Goal: Information Seeking & Learning: Understand process/instructions

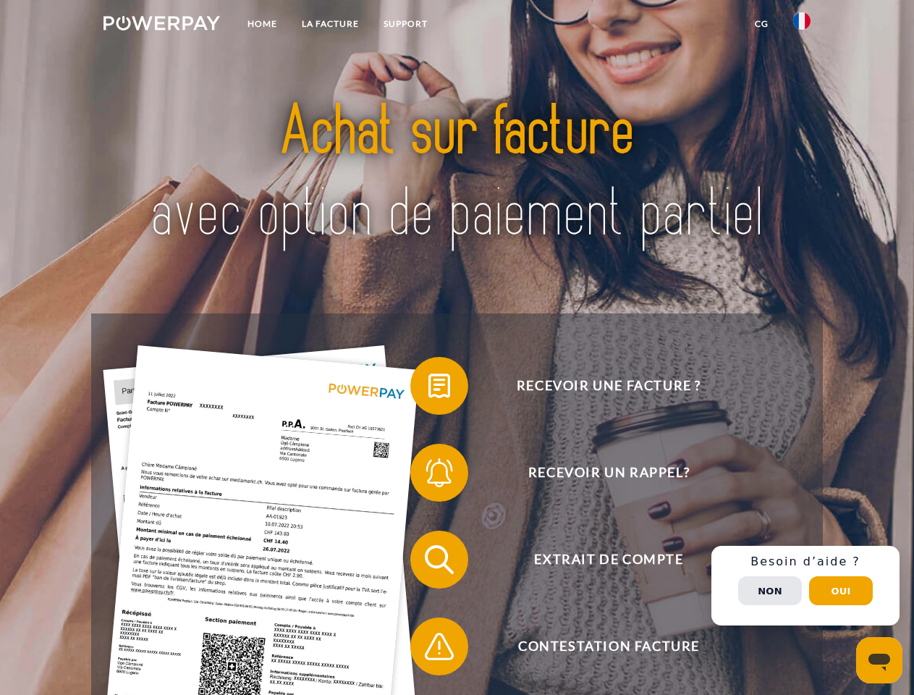
click at [161, 25] on img at bounding box center [161, 23] width 117 height 14
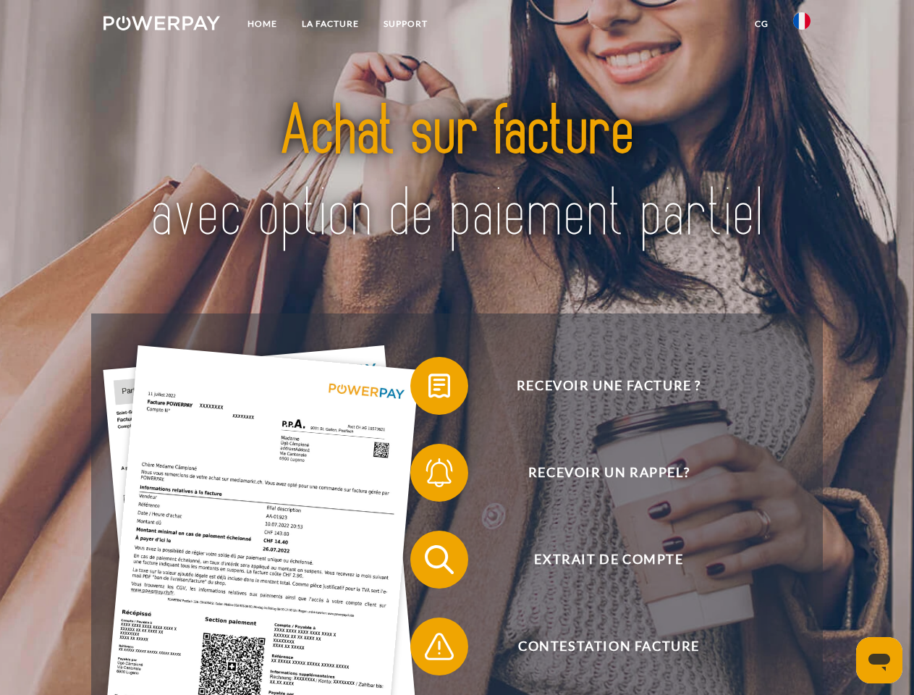
click at [802, 25] on img at bounding box center [801, 20] width 17 height 17
click at [761, 24] on link "CG" at bounding box center [761, 24] width 38 height 26
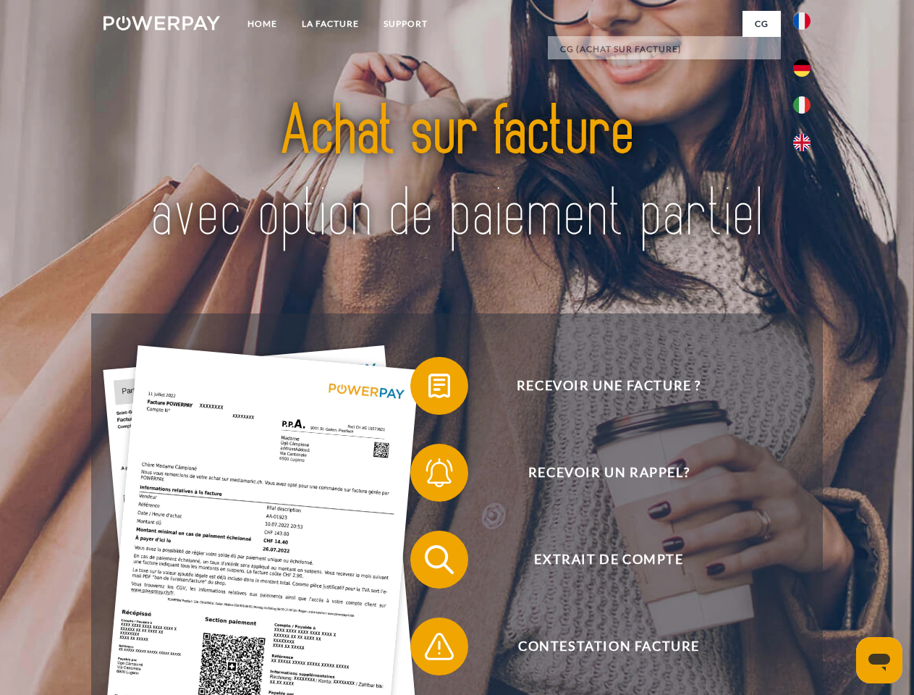
click at [428, 389] on span at bounding box center [417, 386] width 72 height 72
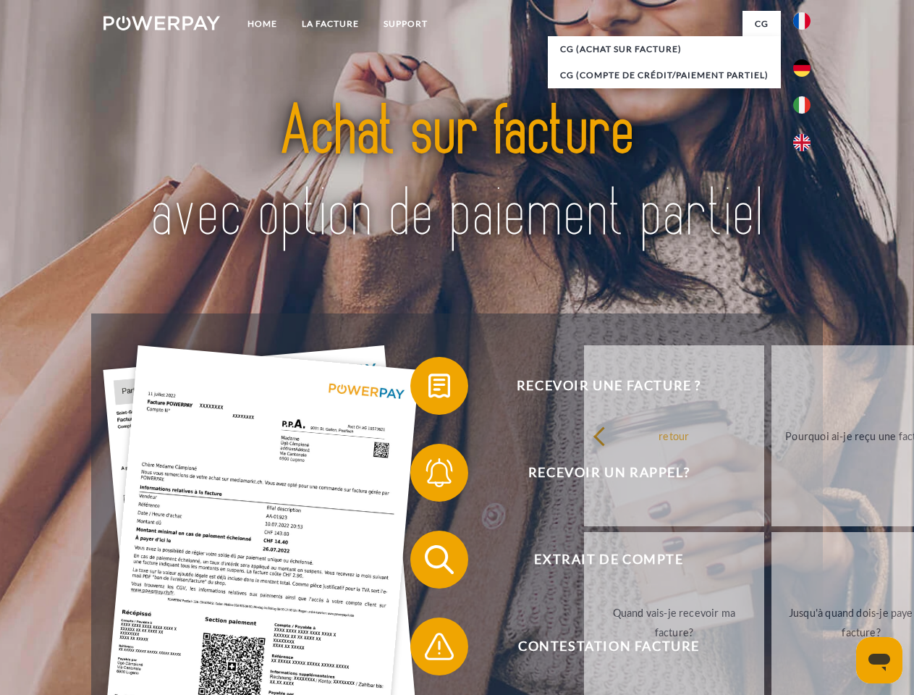
click at [428, 475] on div "Recevoir une facture ? Recevoir un rappel? Extrait de compte retour" at bounding box center [456, 602] width 731 height 579
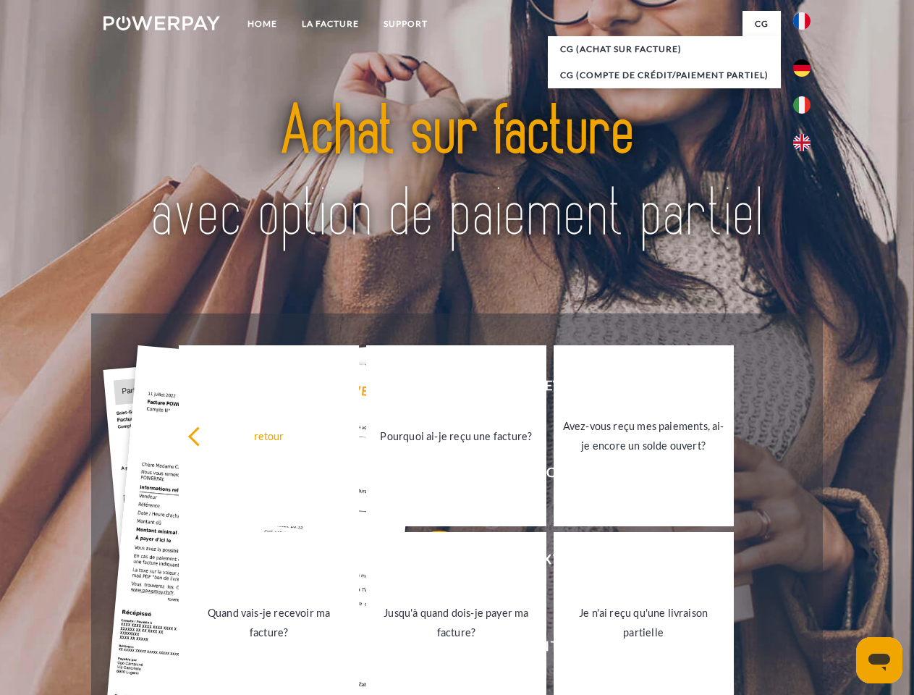
click at [428, 562] on link "Jusqu'à quand dois-je payer ma facture?" at bounding box center [456, 622] width 180 height 181
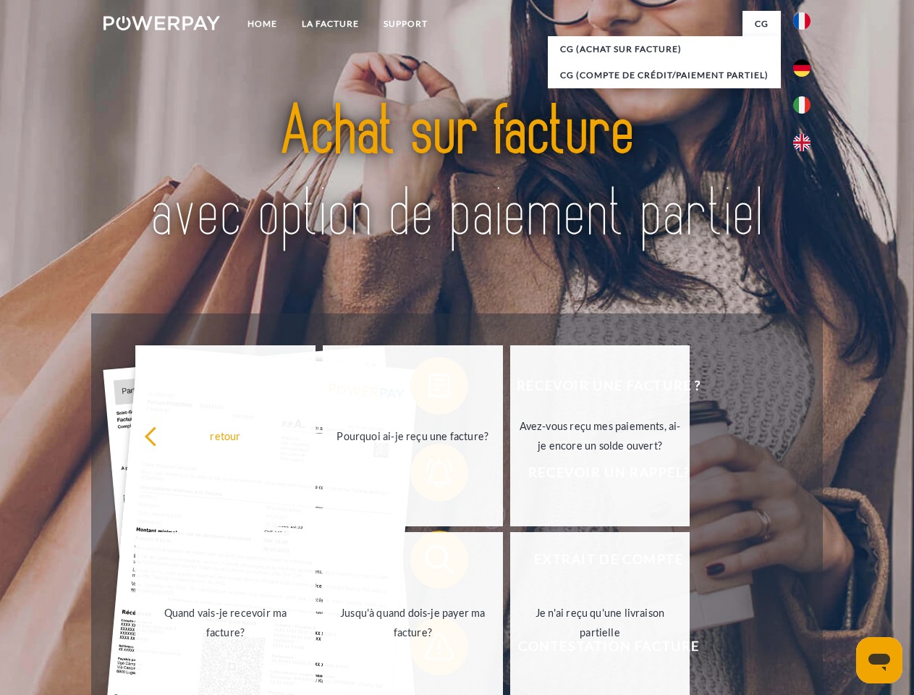
click at [428, 649] on span at bounding box center [417, 646] width 72 height 72
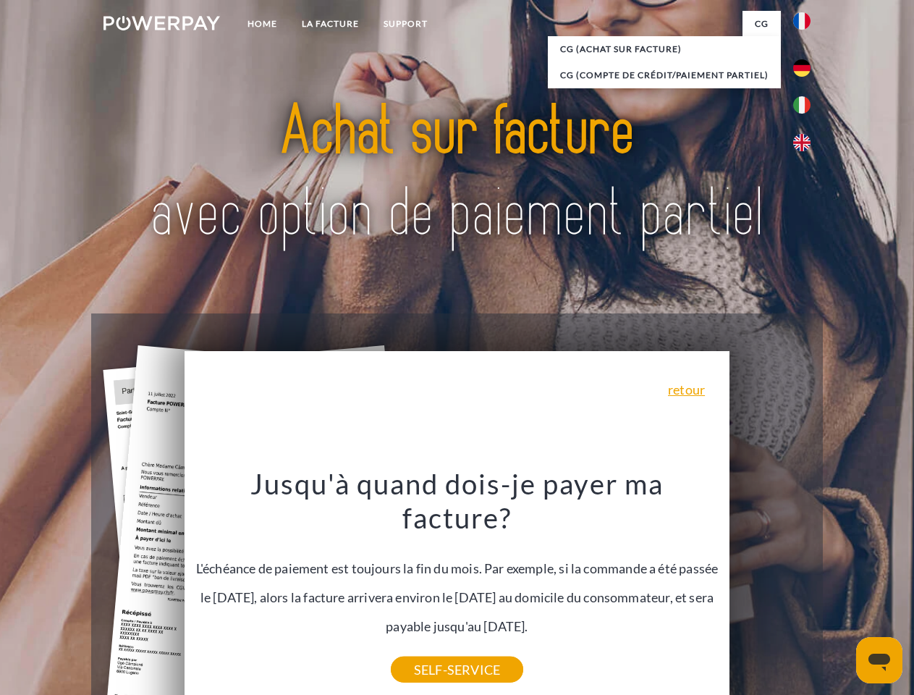
click at [805, 585] on div "Recevoir une facture ? Recevoir un rappel? Extrait de compte retour" at bounding box center [456, 602] width 731 height 579
click at [770, 588] on span "Extrait de compte" at bounding box center [608, 559] width 355 height 58
click at [841, 591] on header "Home LA FACTURE Support" at bounding box center [457, 499] width 914 height 999
